Goal: Transaction & Acquisition: Obtain resource

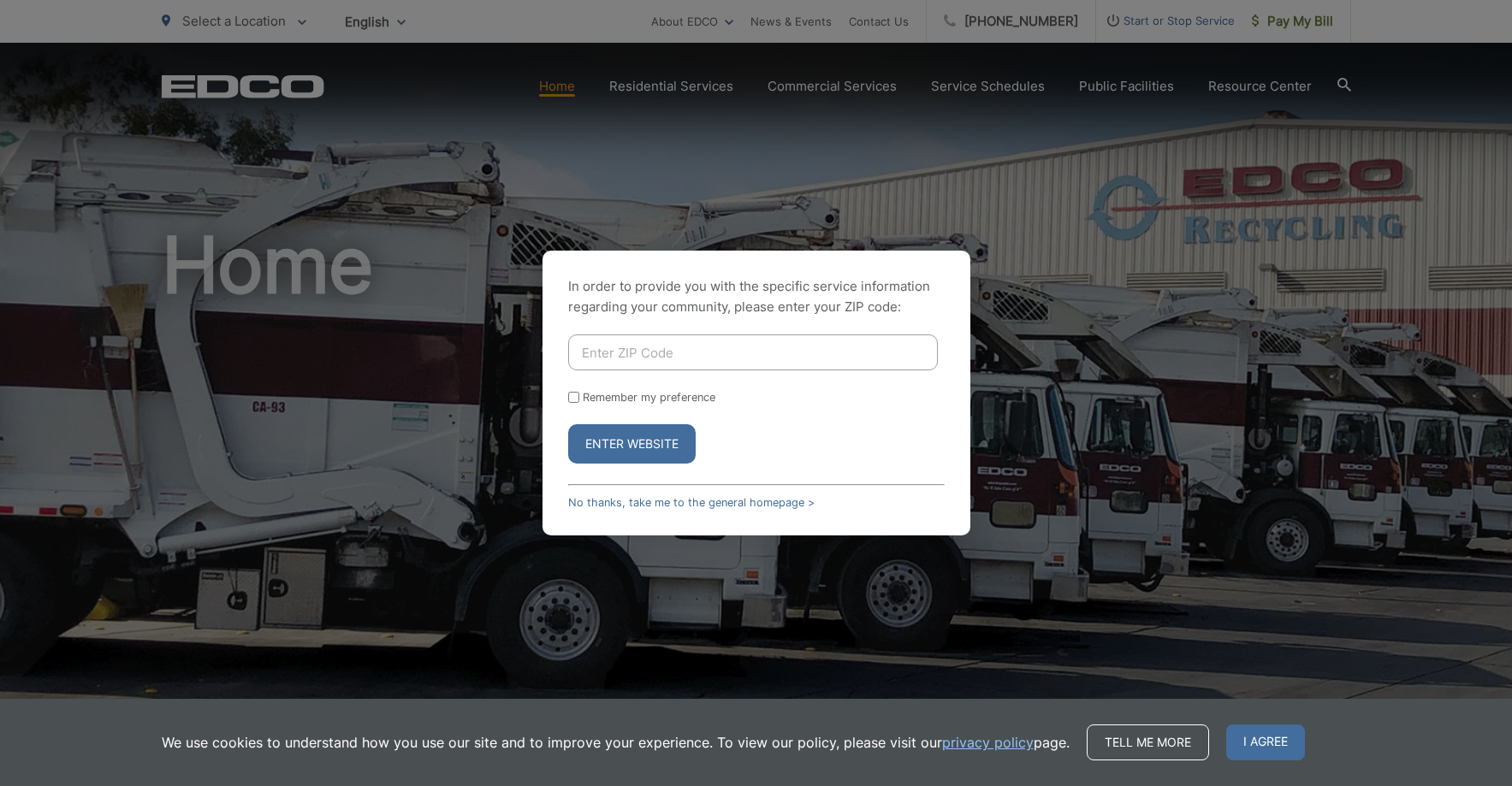
click at [1117, 237] on div "In order to provide you with the specific service information regarding your co…" at bounding box center [756, 393] width 1512 height 786
click at [929, 170] on div "In order to provide you with the specific service information regarding your co…" at bounding box center [756, 393] width 1512 height 786
click at [929, 168] on div "In order to provide you with the specific service information regarding your co…" at bounding box center [756, 393] width 1512 height 786
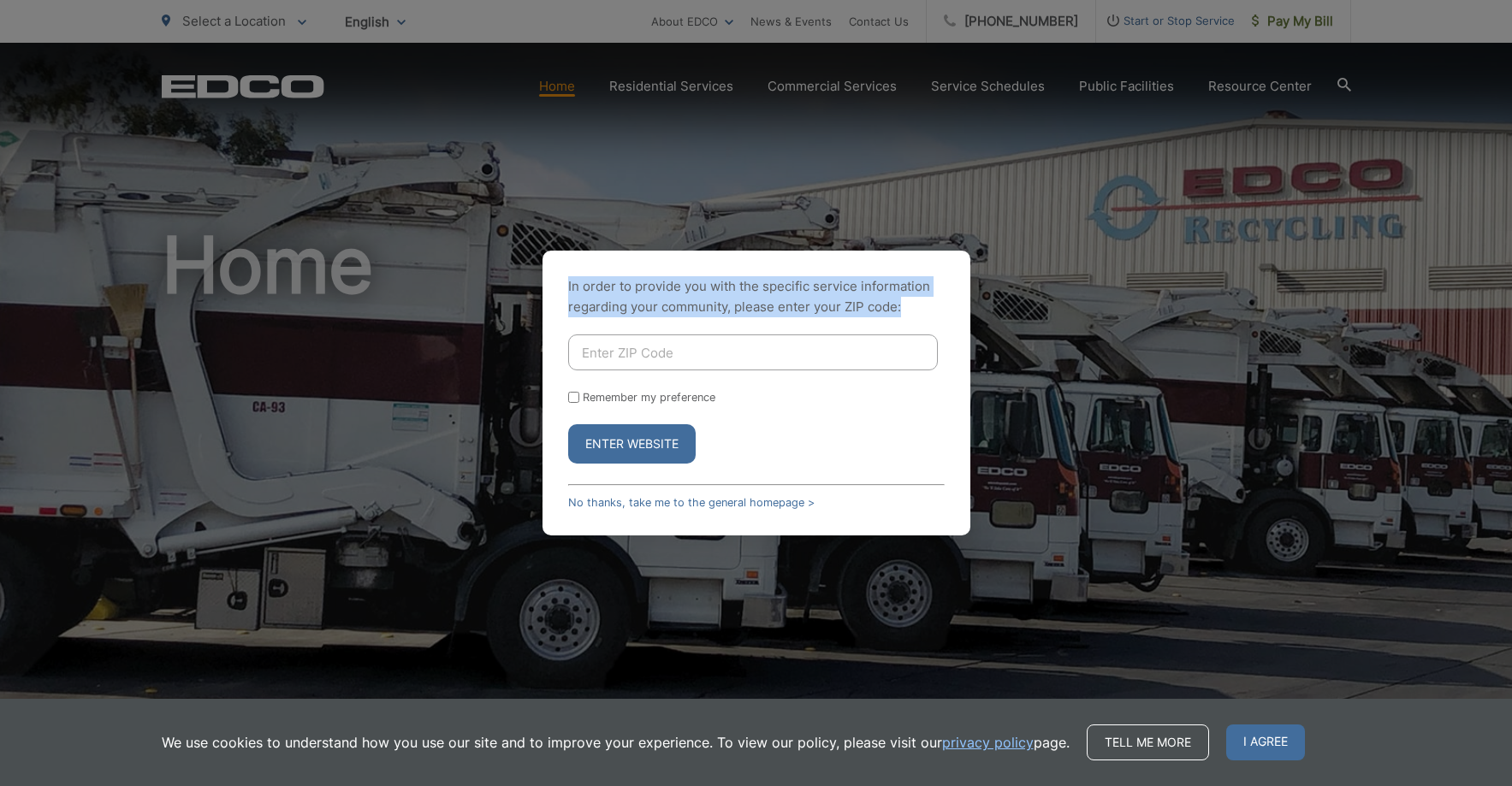
click at [929, 168] on div "In order to provide you with the specific service information regarding your co…" at bounding box center [756, 393] width 1512 height 786
click at [1128, 254] on div "In order to provide you with the specific service information regarding your co…" at bounding box center [756, 393] width 1512 height 786
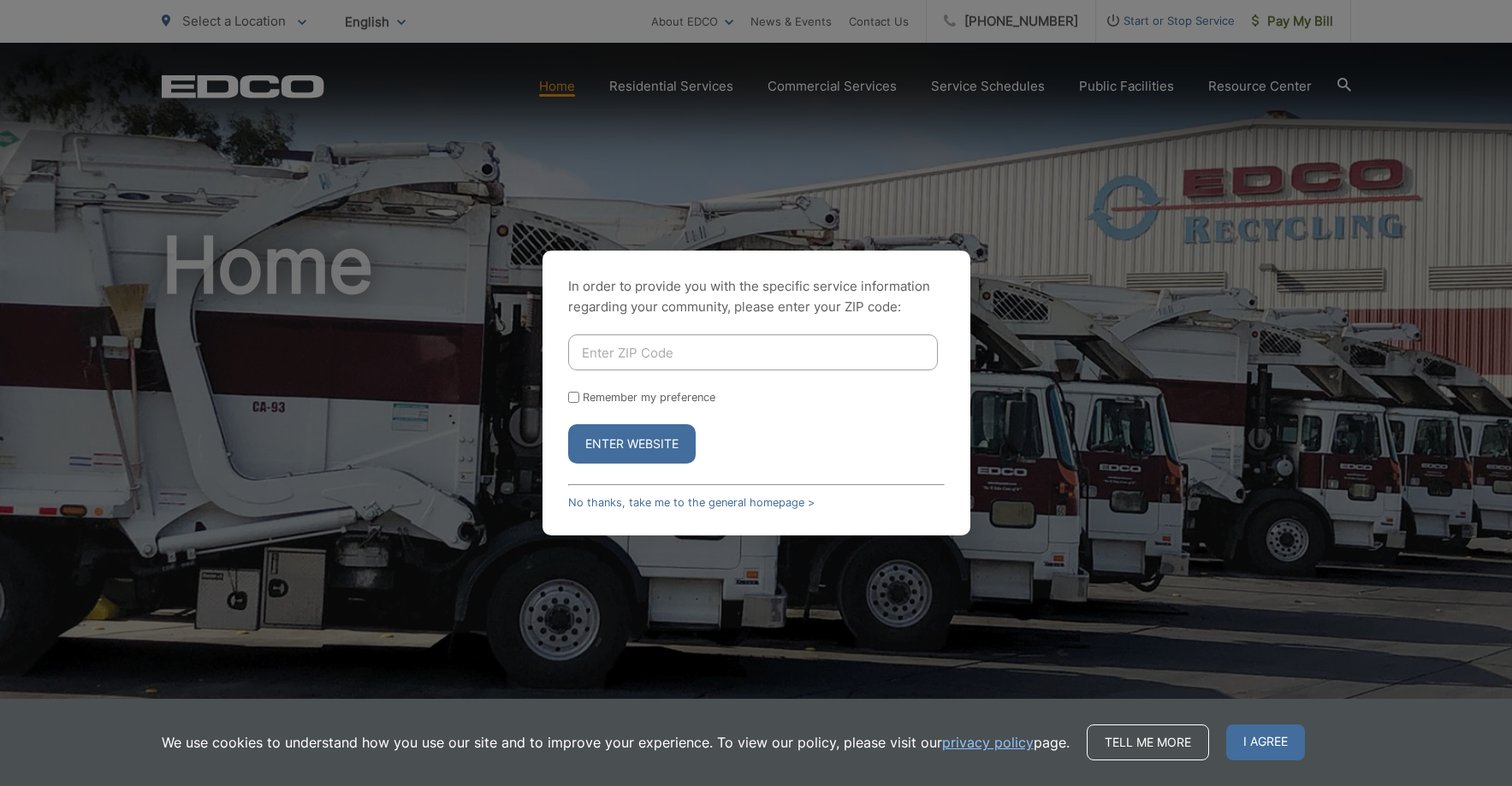
drag, startPoint x: 1144, startPoint y: 374, endPoint x: 933, endPoint y: 376, distance: 211.0
click at [1118, 376] on div "In order to provide you with the specific service information regarding your co…" at bounding box center [756, 393] width 1512 height 786
click at [716, 353] on input "Enter ZIP Code" at bounding box center [753, 352] width 369 height 36
type input "90275"
click at [568, 424] on button "Enter Website" at bounding box center [632, 444] width 127 height 40
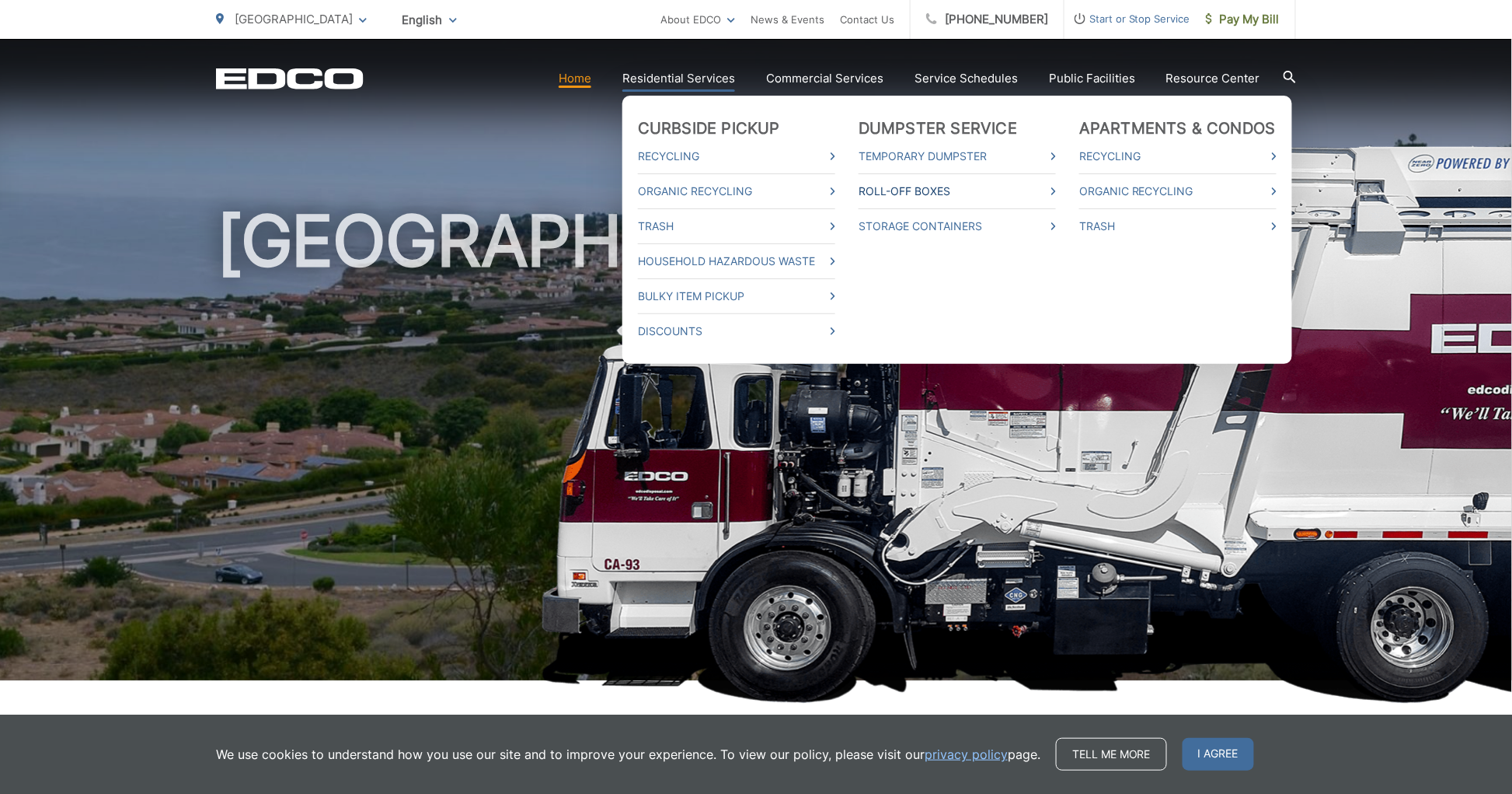
click at [901, 191] on link "Roll-Off Boxes" at bounding box center [957, 191] width 197 height 19
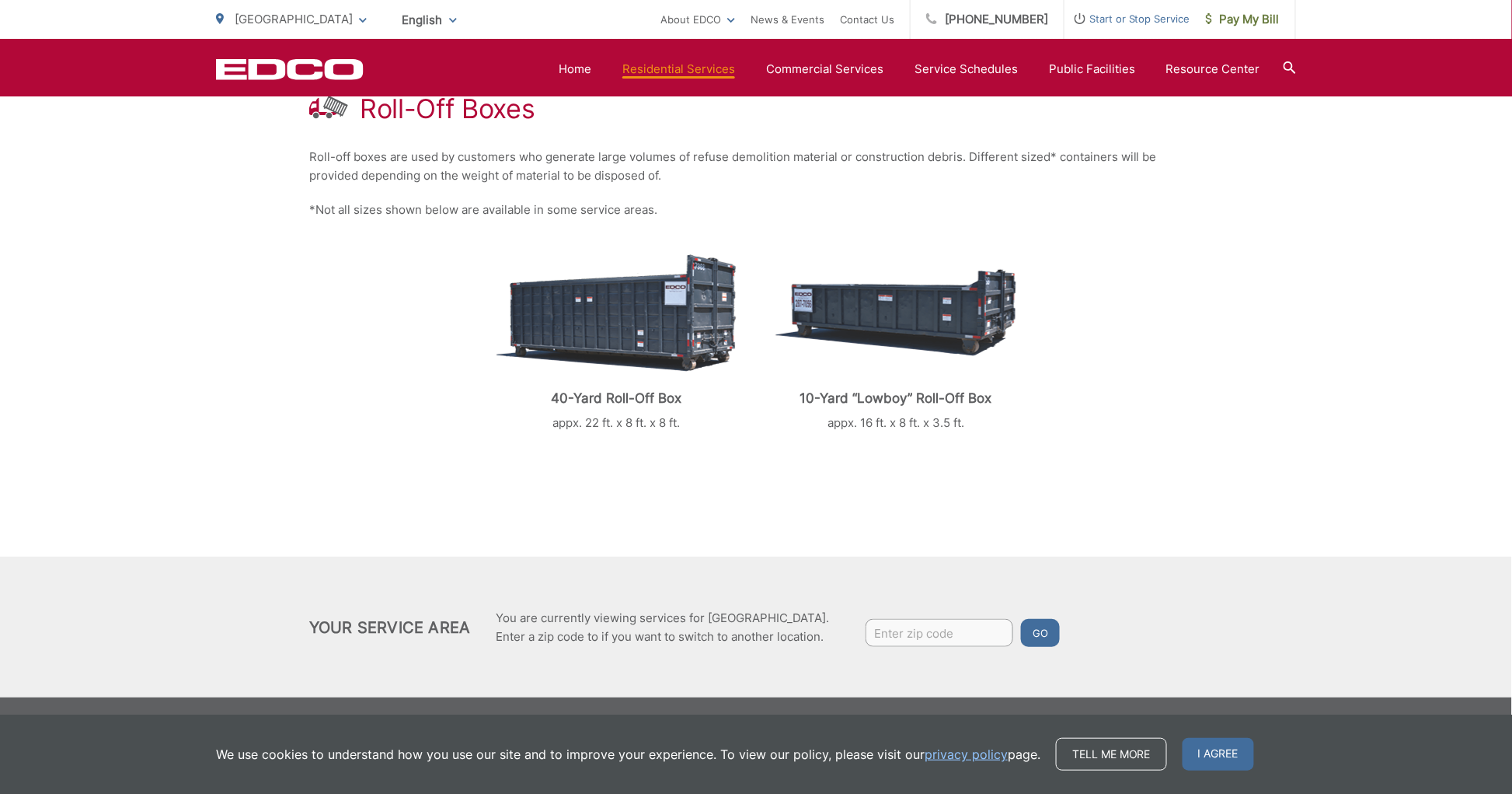
scroll to position [224, 0]
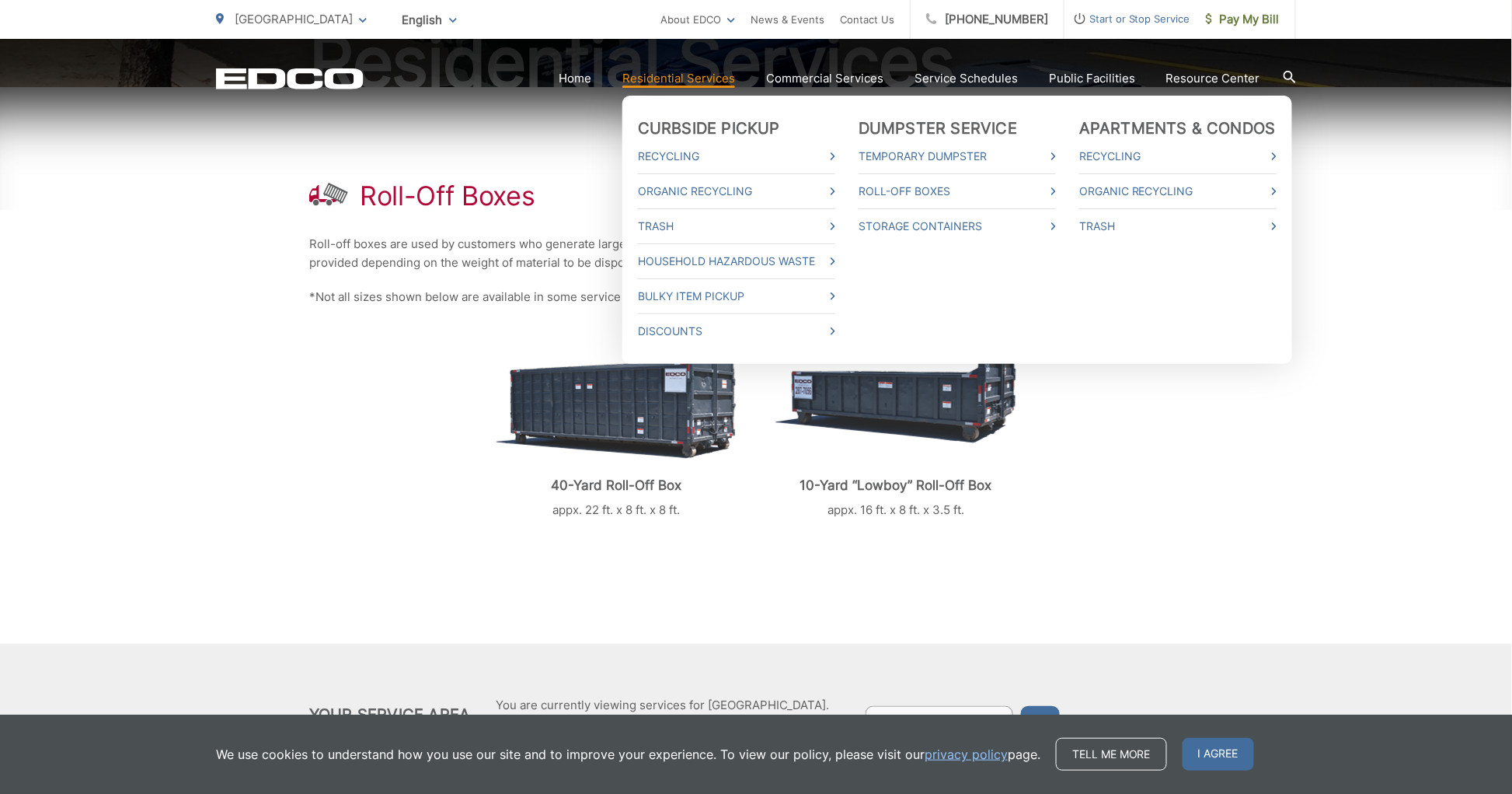
click at [705, 78] on link "Residential Services" at bounding box center [678, 78] width 113 height 19
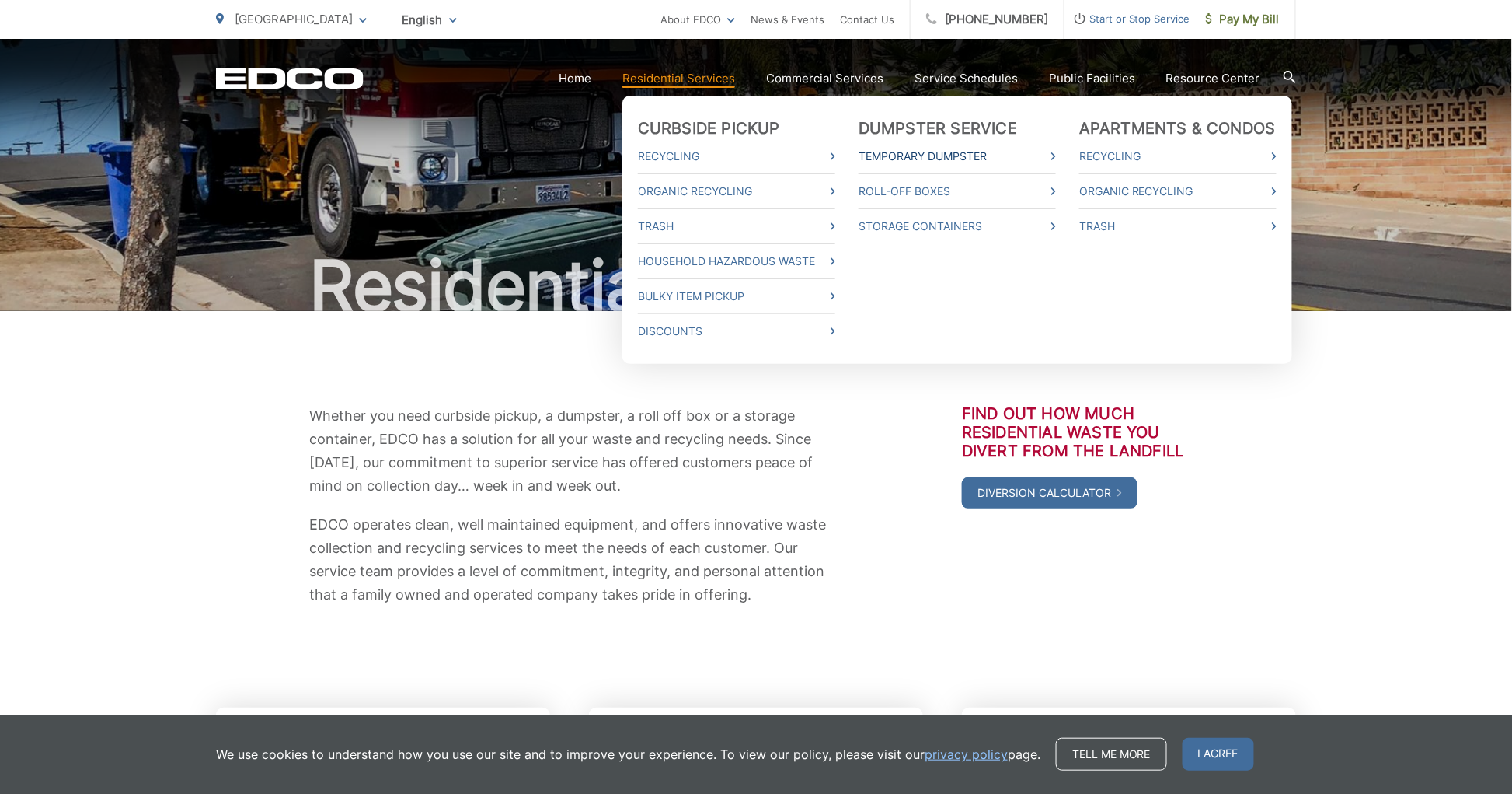
click at [941, 151] on link "Temporary Dumpster" at bounding box center [957, 156] width 197 height 19
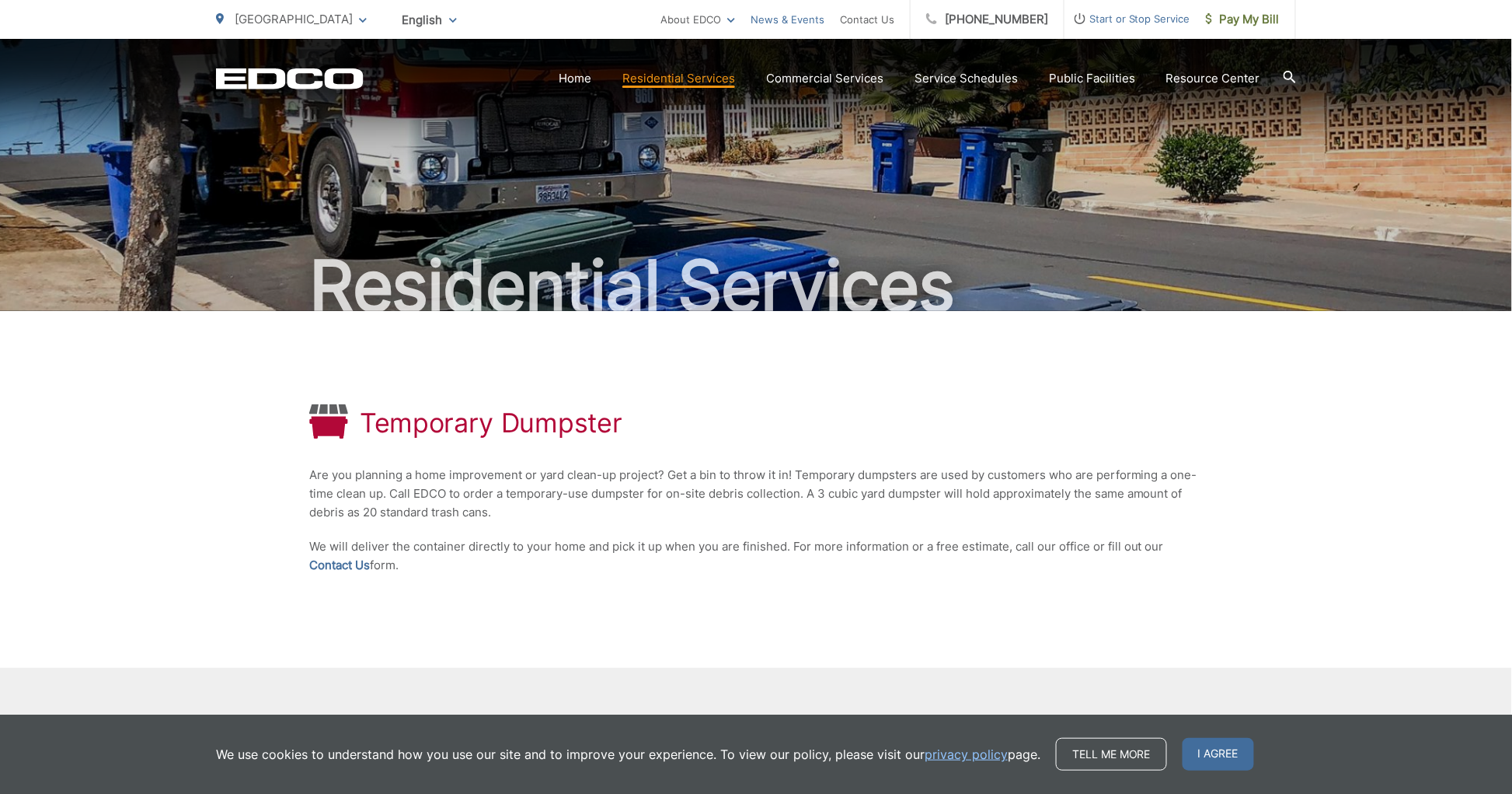
click at [810, 19] on link "News & Events" at bounding box center [787, 19] width 74 height 19
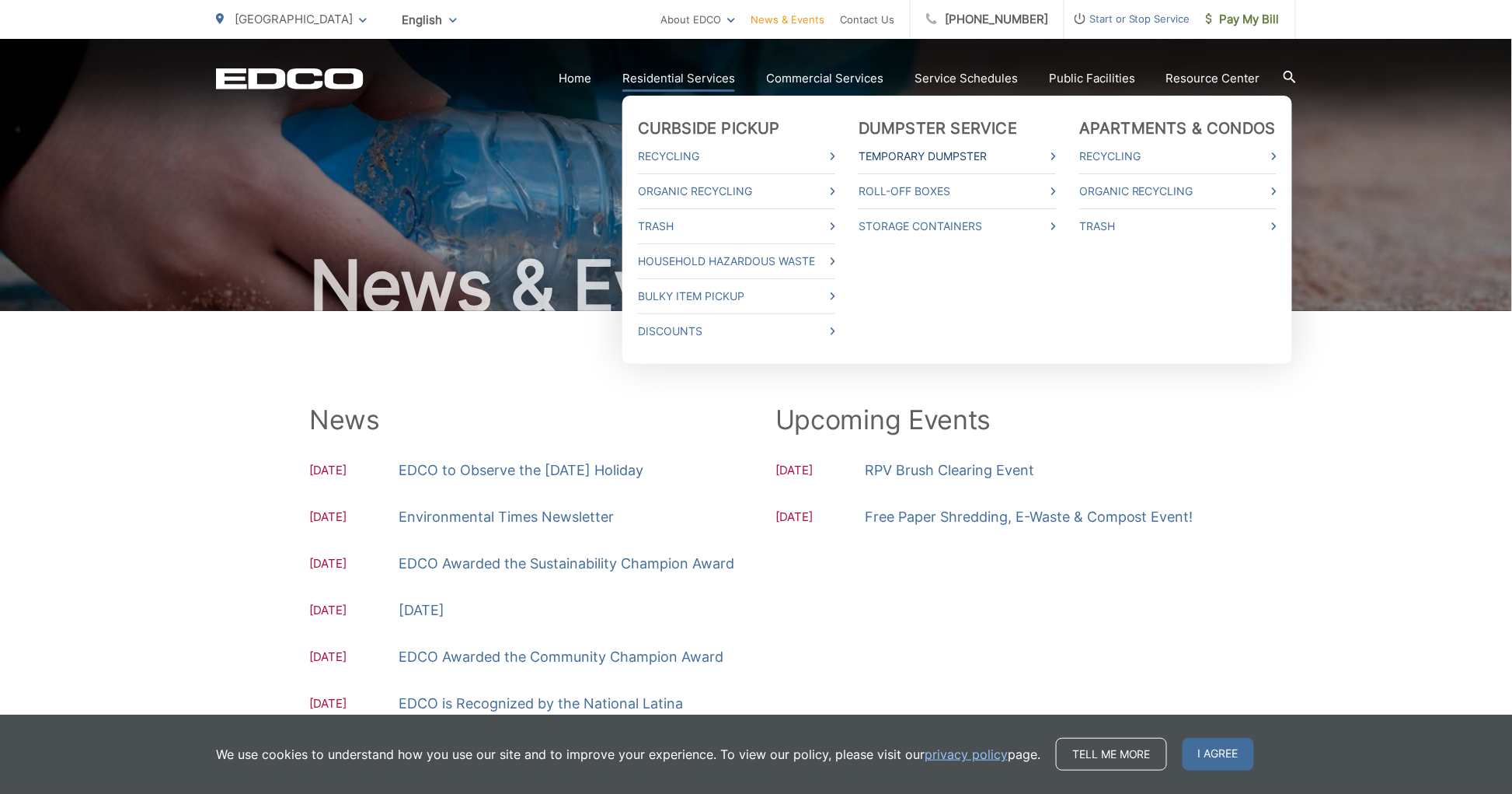
click at [959, 156] on link "Temporary Dumpster" at bounding box center [957, 156] width 197 height 19
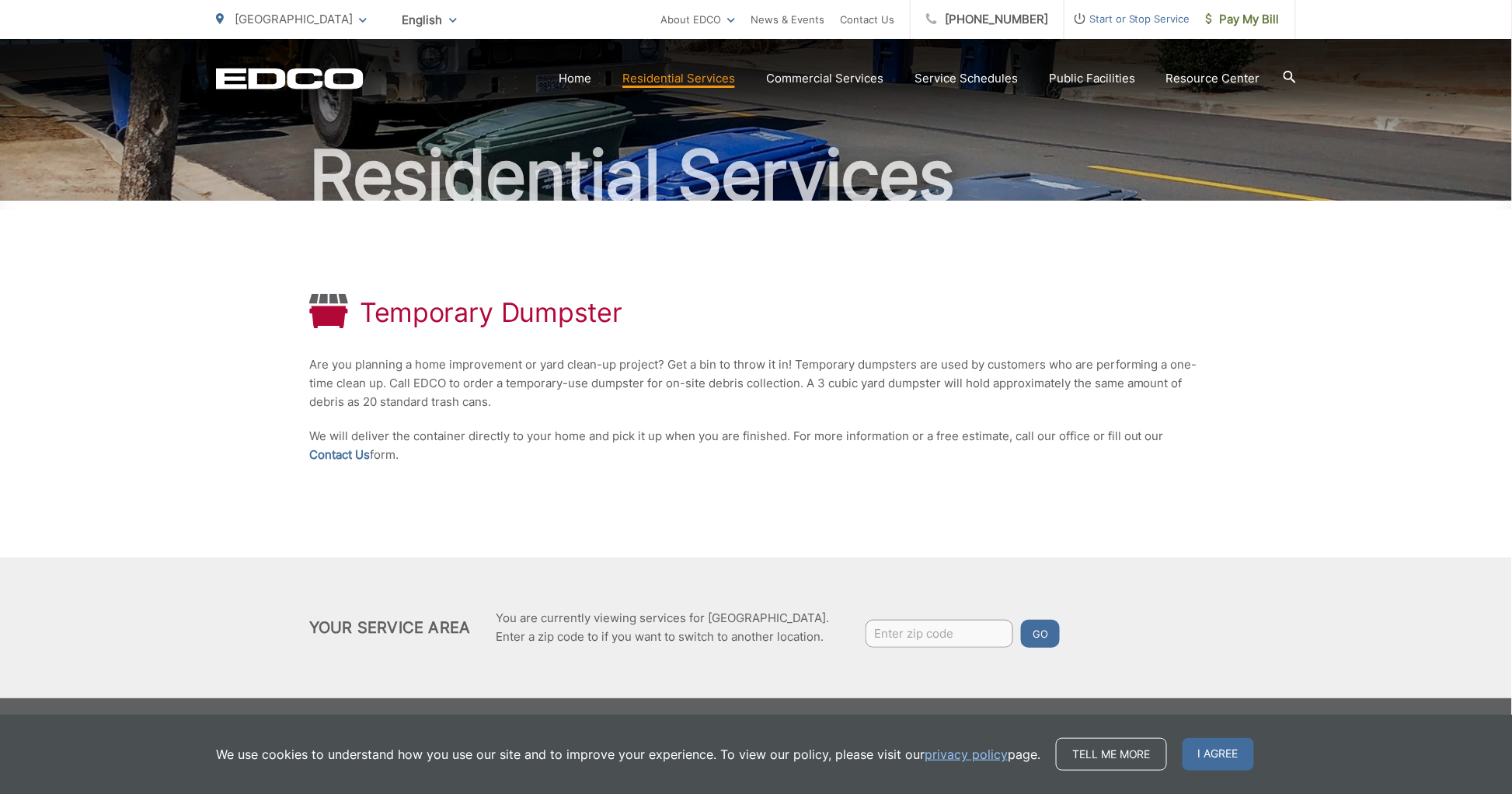
scroll to position [24, 0]
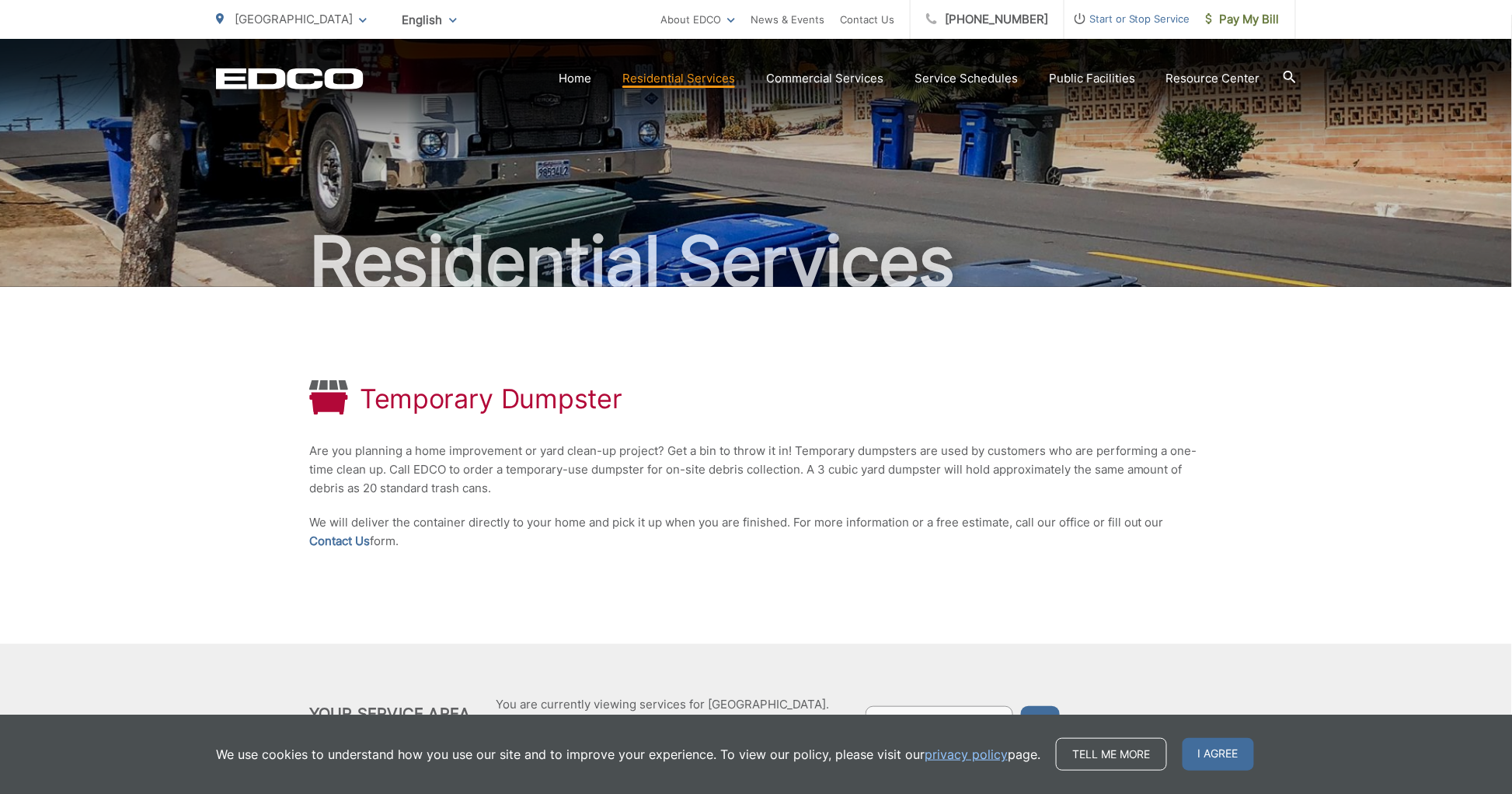
click at [1050, 177] on div "Residential Services" at bounding box center [756, 150] width 1080 height 272
